Goal: Use online tool/utility

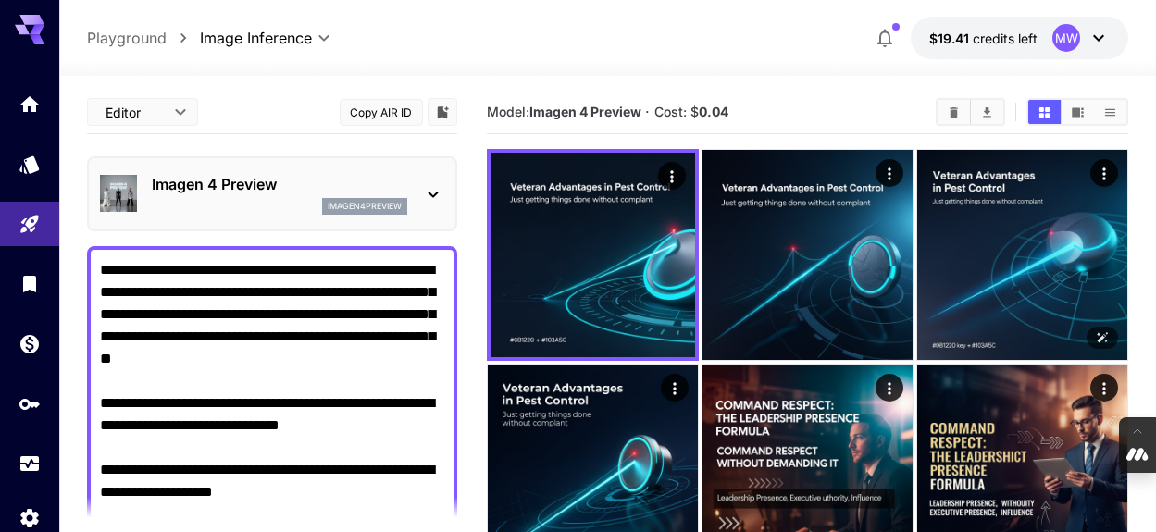
scroll to position [111, 0]
